Goal: Navigation & Orientation: Find specific page/section

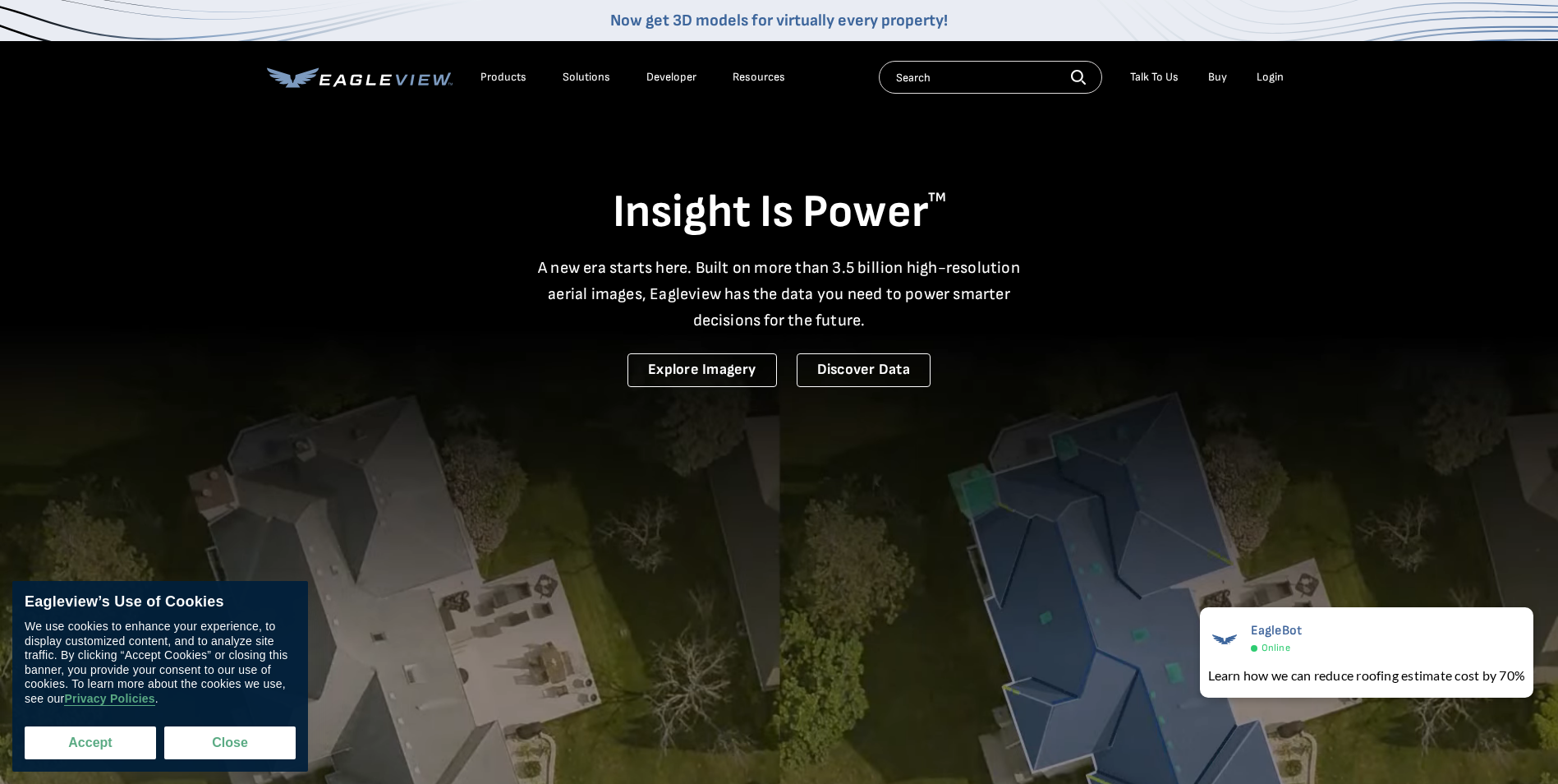
click at [96, 753] on button "Accept" at bounding box center [90, 743] width 131 height 33
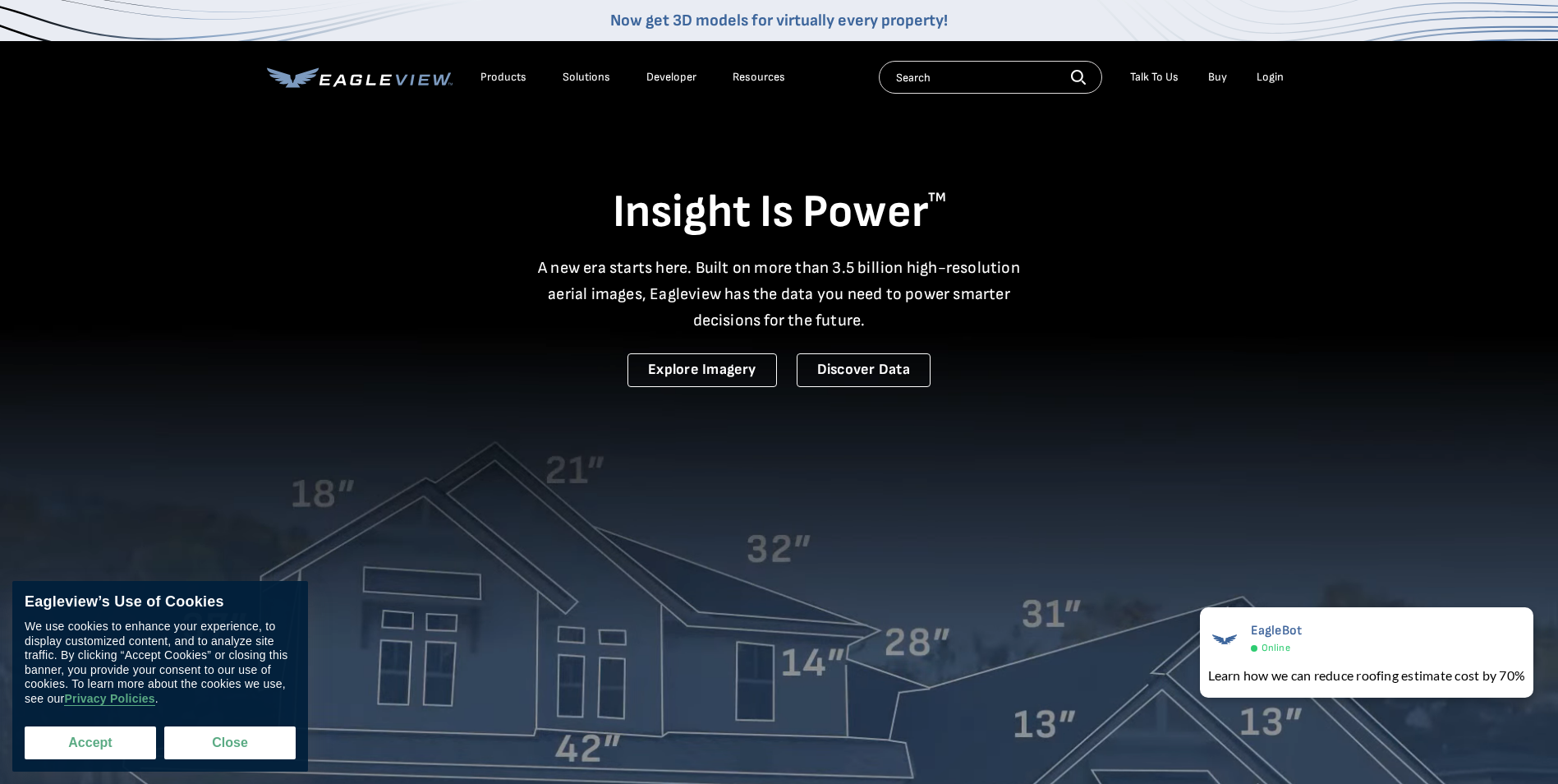
checkbox input "true"
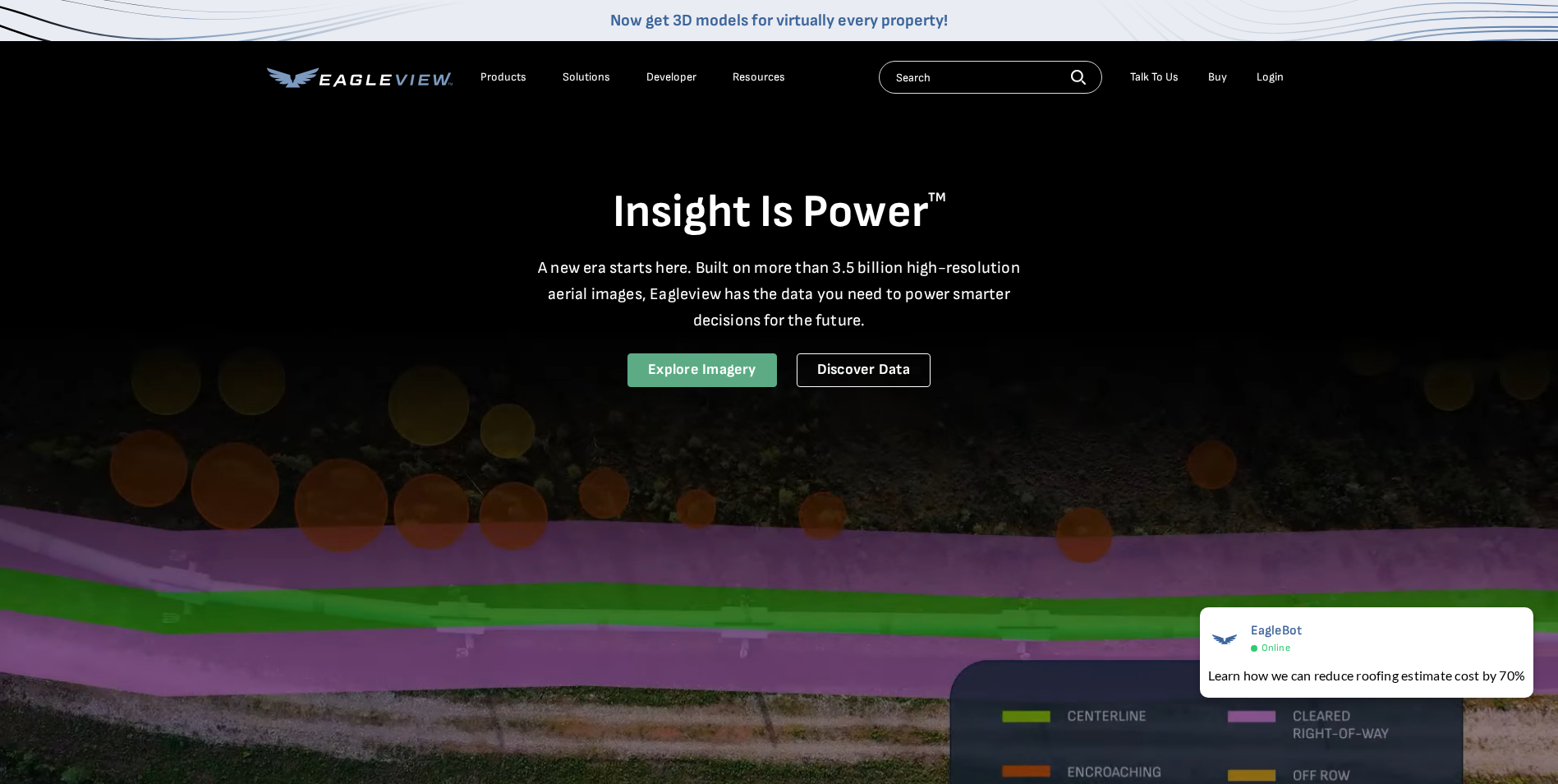
click at [694, 364] on link "Explore Imagery" at bounding box center [702, 369] width 150 height 34
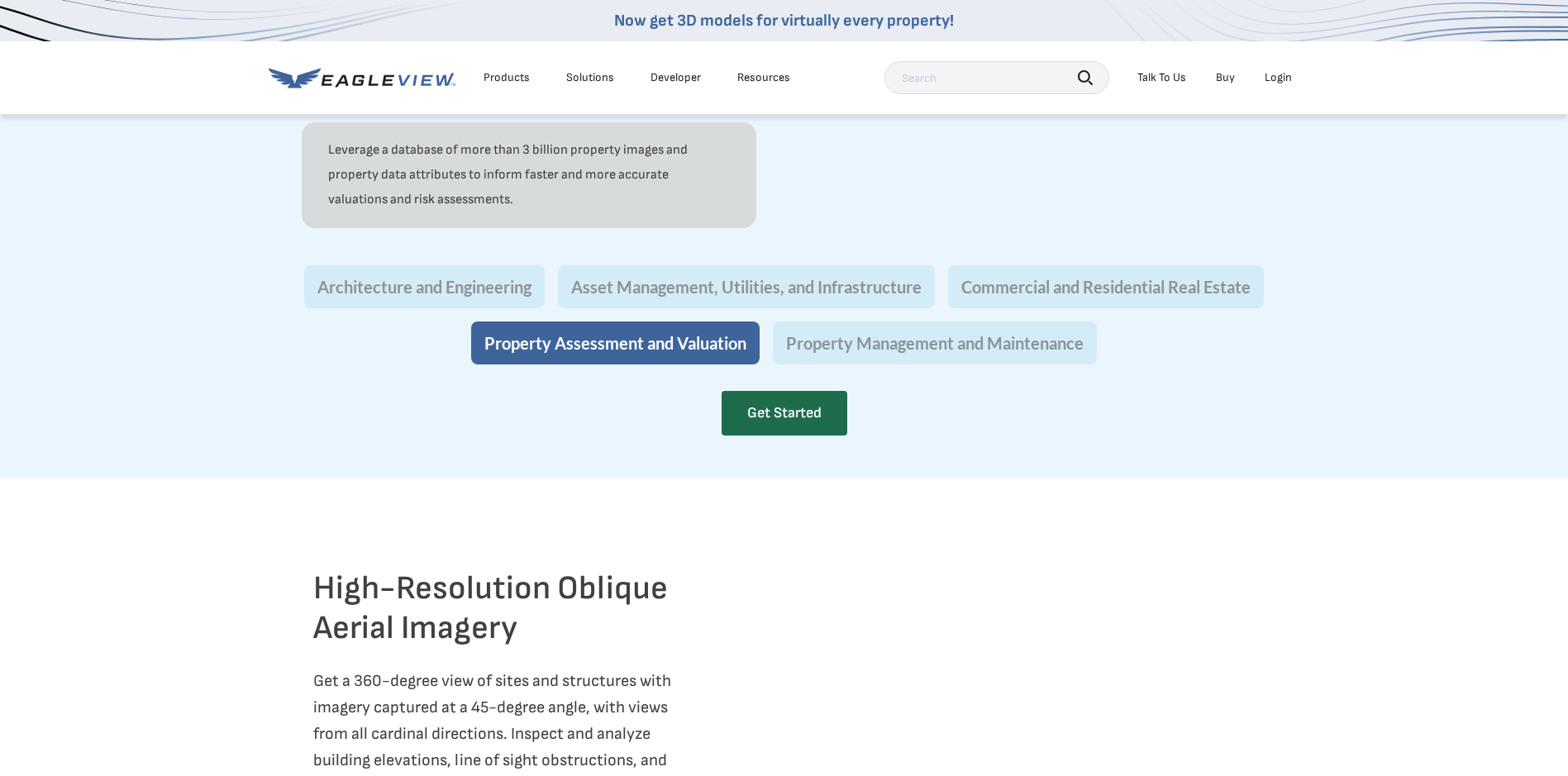
scroll to position [1488, 0]
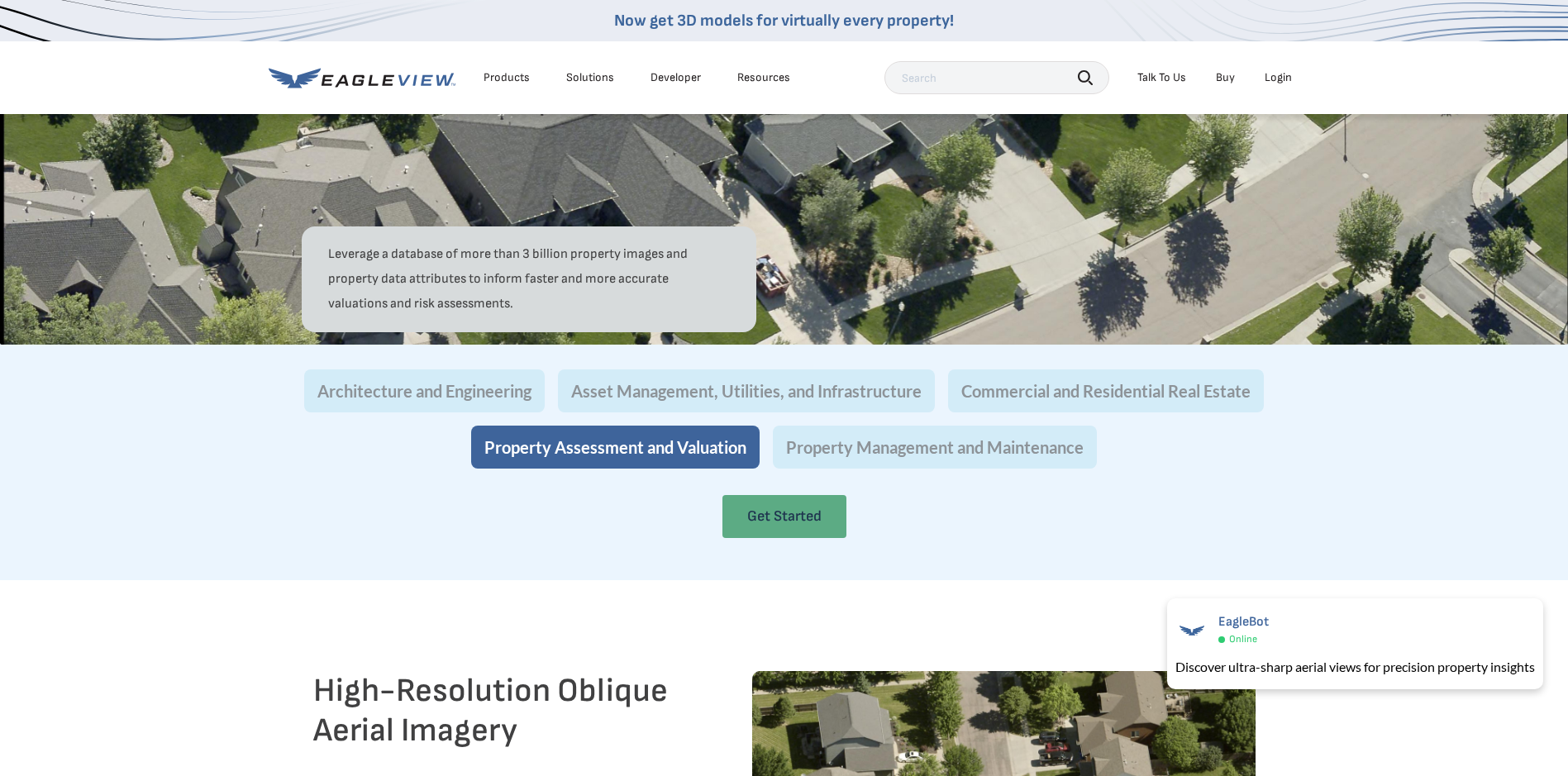
click at [759, 538] on link "Get Started" at bounding box center [784, 516] width 124 height 43
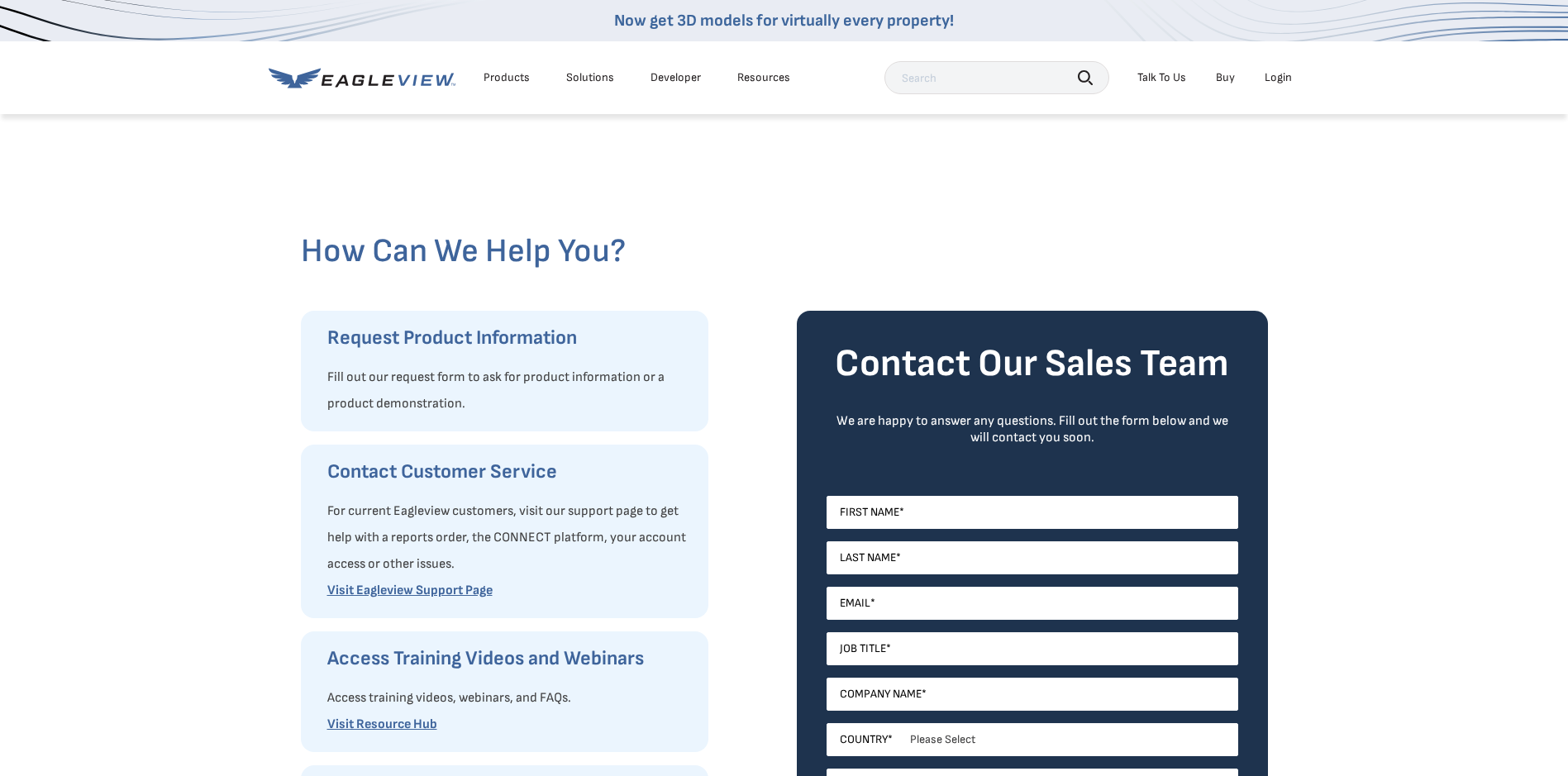
click at [1282, 77] on div "Login" at bounding box center [1279, 78] width 28 height 15
click at [1290, 76] on div "Login" at bounding box center [1279, 78] width 28 height 15
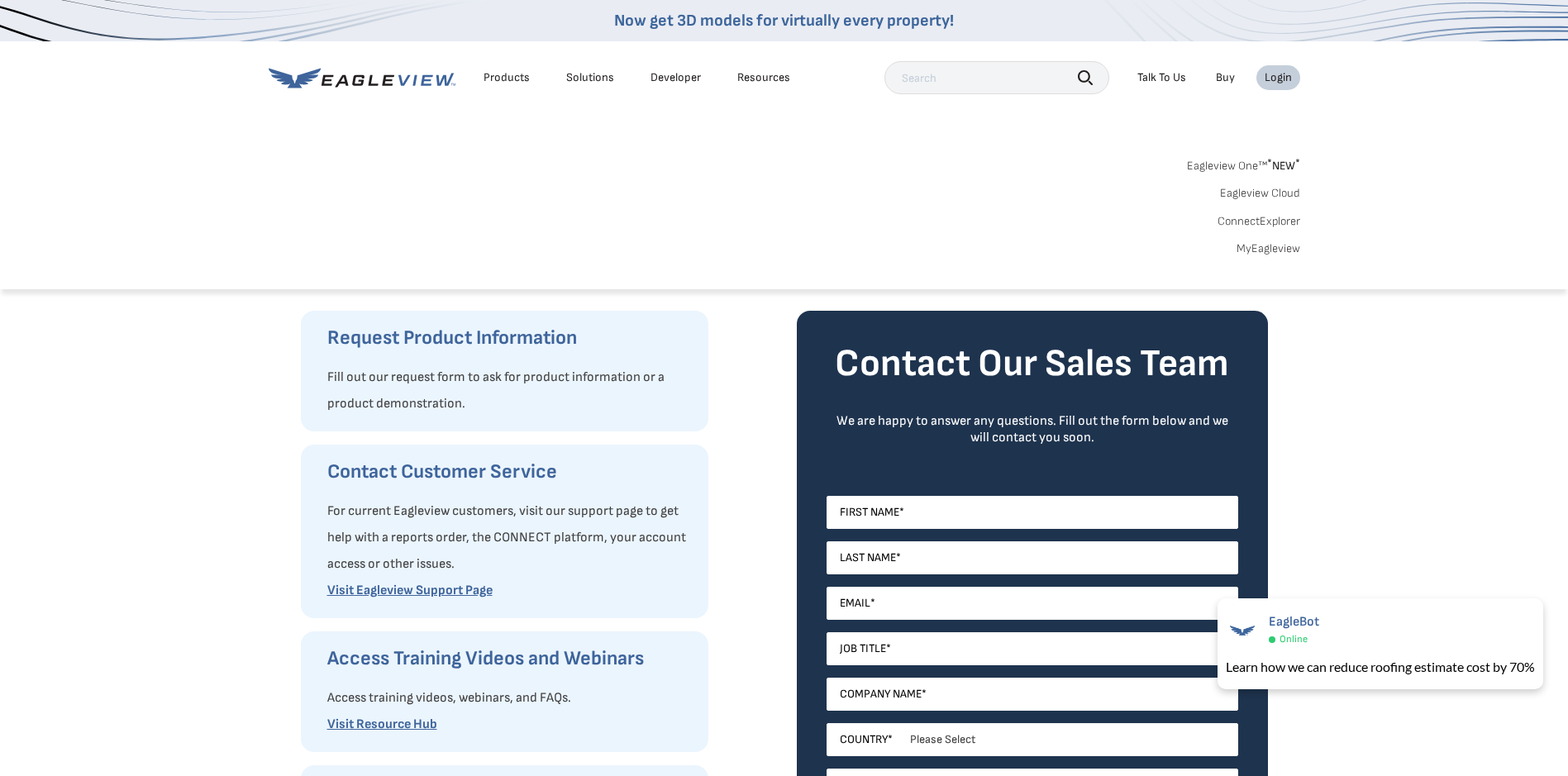
click at [1271, 220] on link "ConnectExplorer" at bounding box center [1259, 221] width 83 height 15
